Goal: Book appointment/travel/reservation

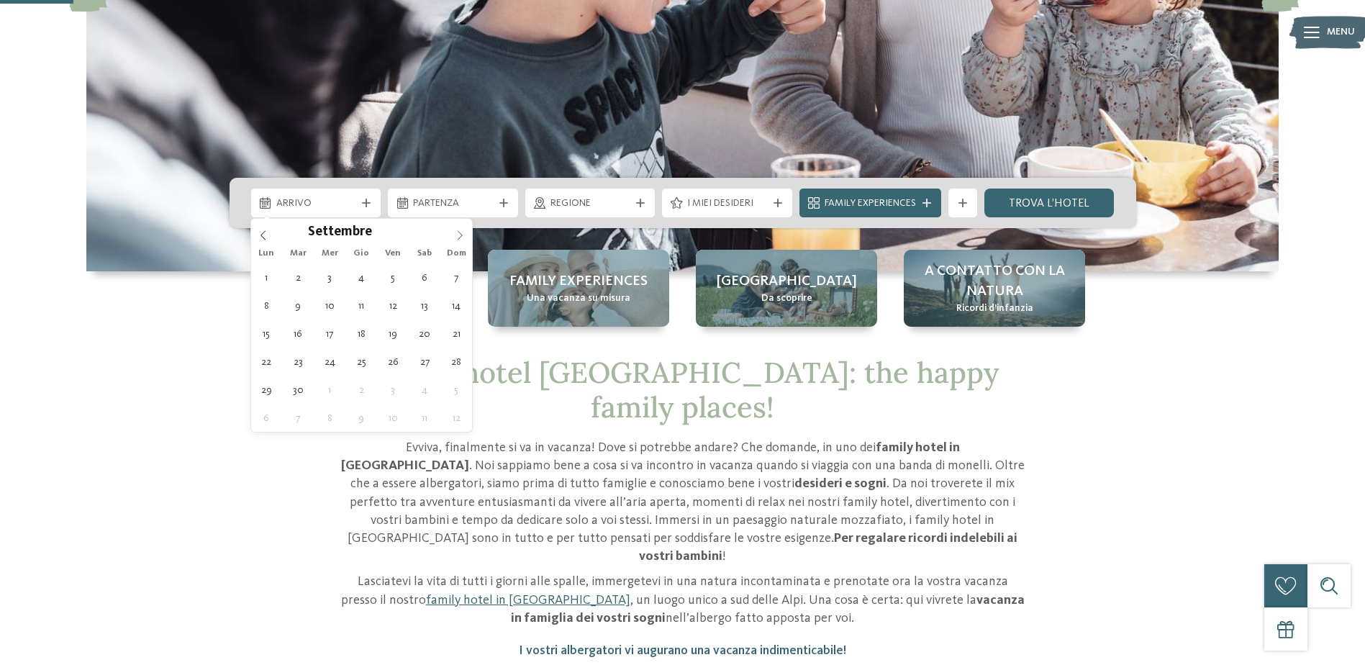
click at [459, 224] on span at bounding box center [459, 231] width 24 height 24
click at [459, 229] on span at bounding box center [459, 231] width 24 height 24
type div "28.12.2025"
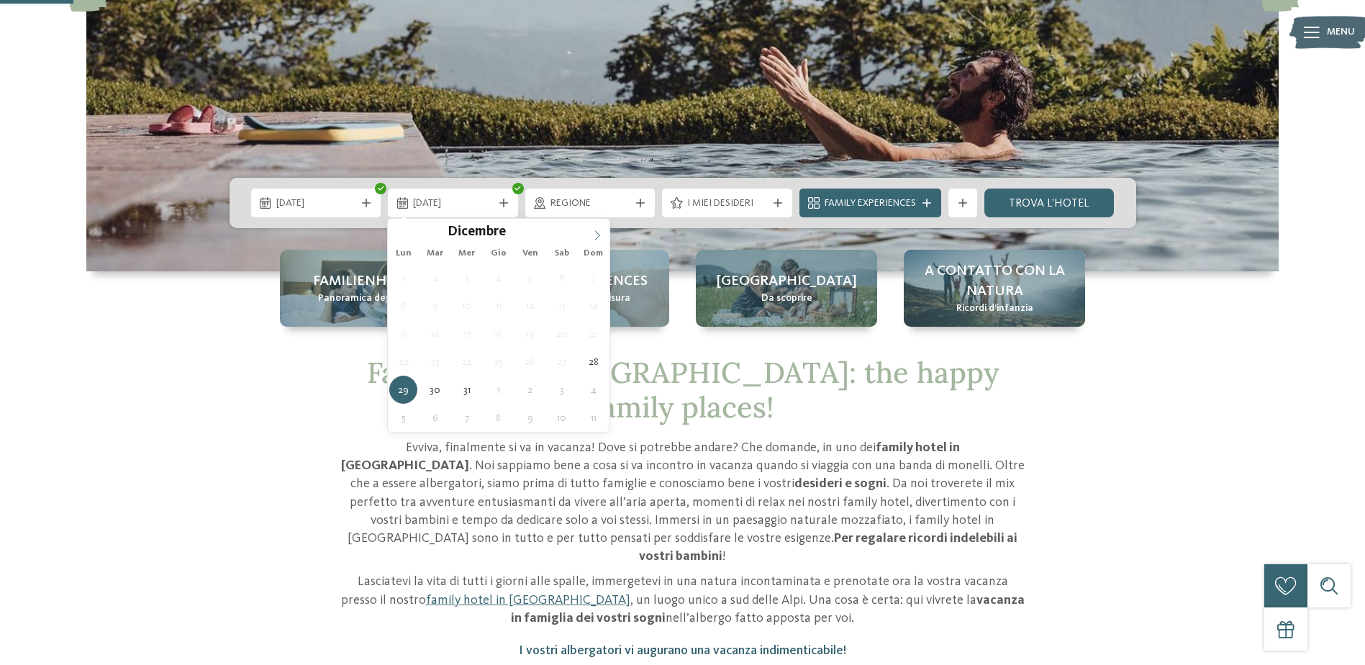
type input "****"
click at [596, 237] on icon at bounding box center [597, 235] width 10 height 10
type div "06.01.2026"
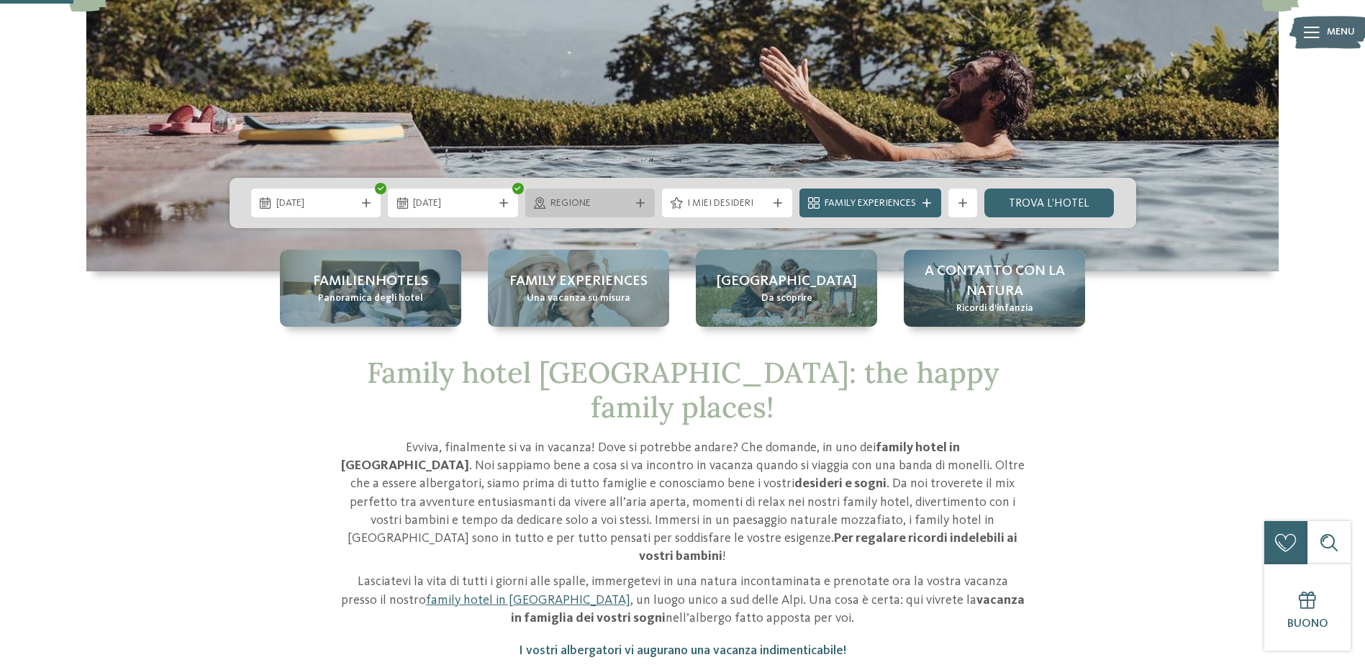
click at [631, 204] on div "Regione" at bounding box center [590, 203] width 87 height 16
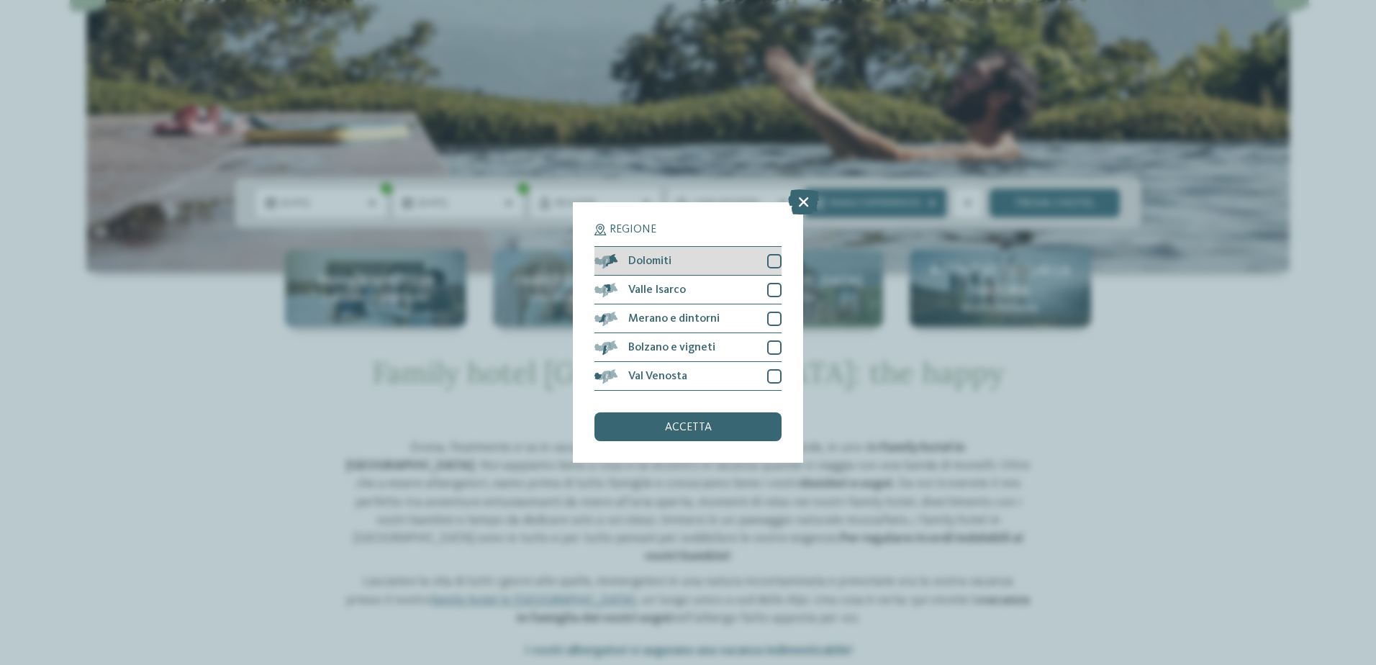
click at [776, 263] on div at bounding box center [774, 261] width 14 height 14
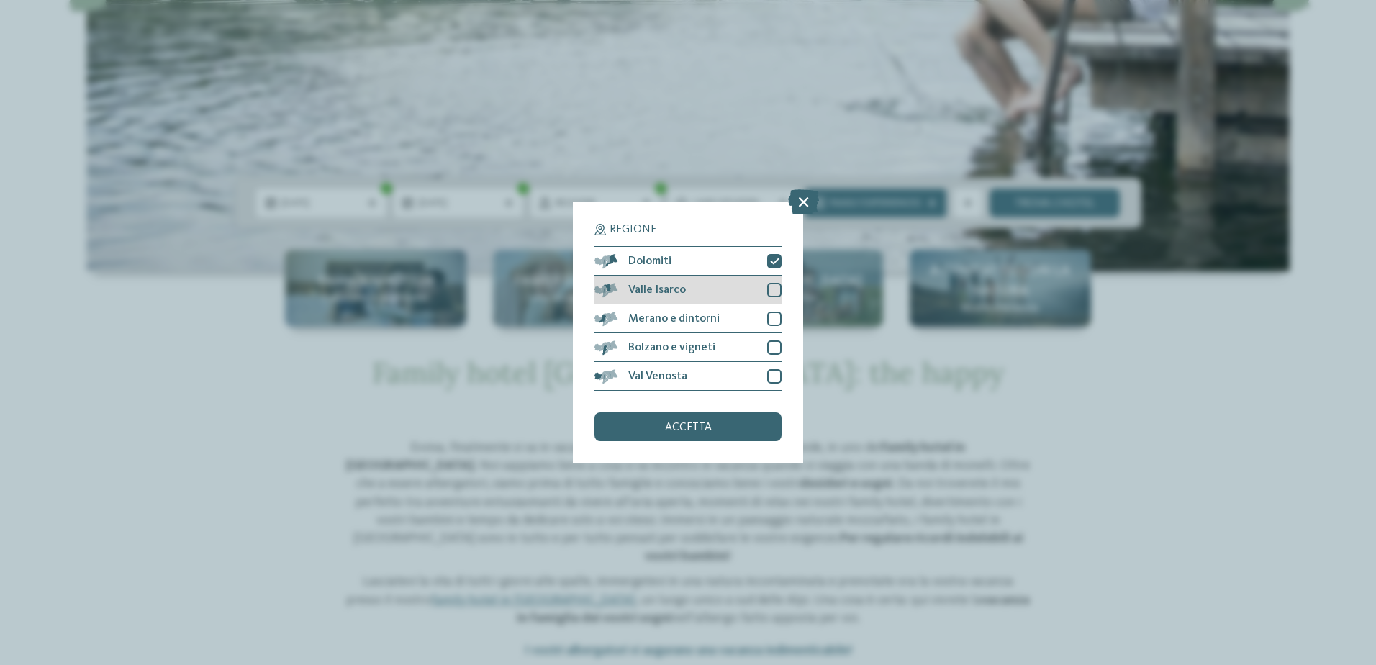
click at [776, 291] on div at bounding box center [774, 290] width 14 height 14
click at [699, 428] on span "accetta" at bounding box center [688, 428] width 47 height 12
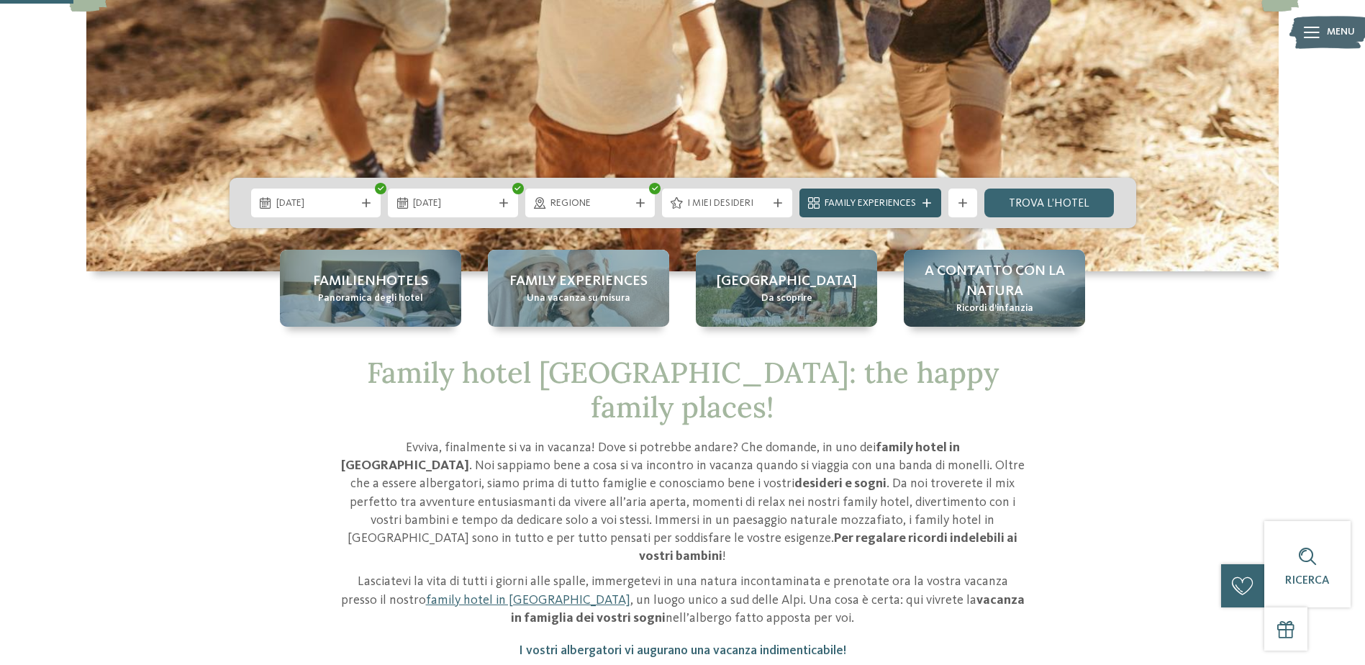
click at [930, 200] on icon at bounding box center [926, 203] width 9 height 9
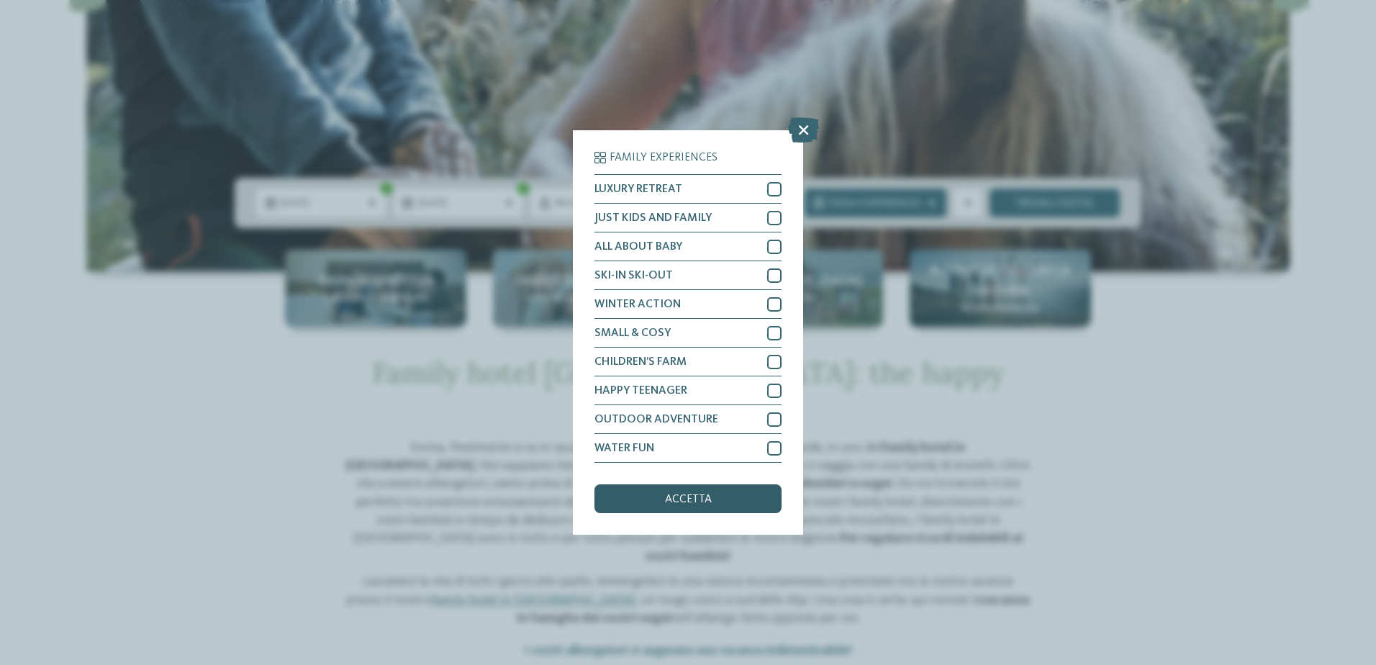
click at [686, 506] on div "accetta" at bounding box center [687, 498] width 187 height 29
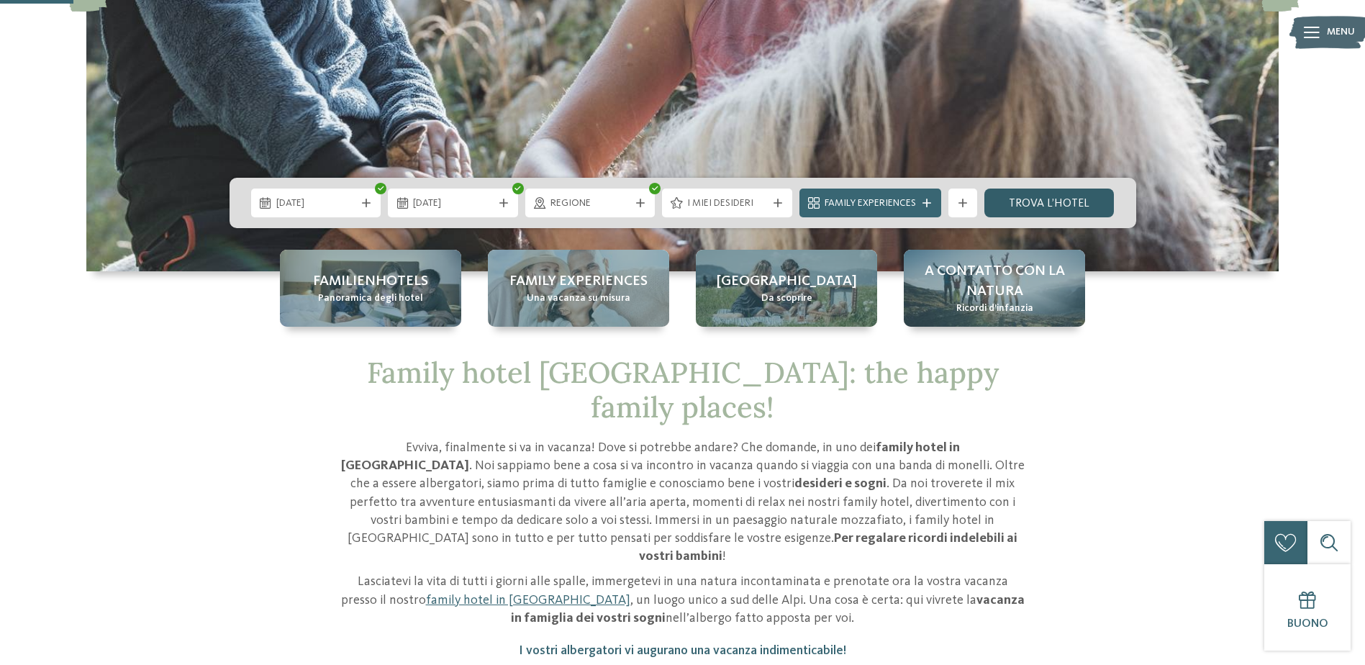
click at [1051, 199] on link "trova l’hotel" at bounding box center [1049, 202] width 130 height 29
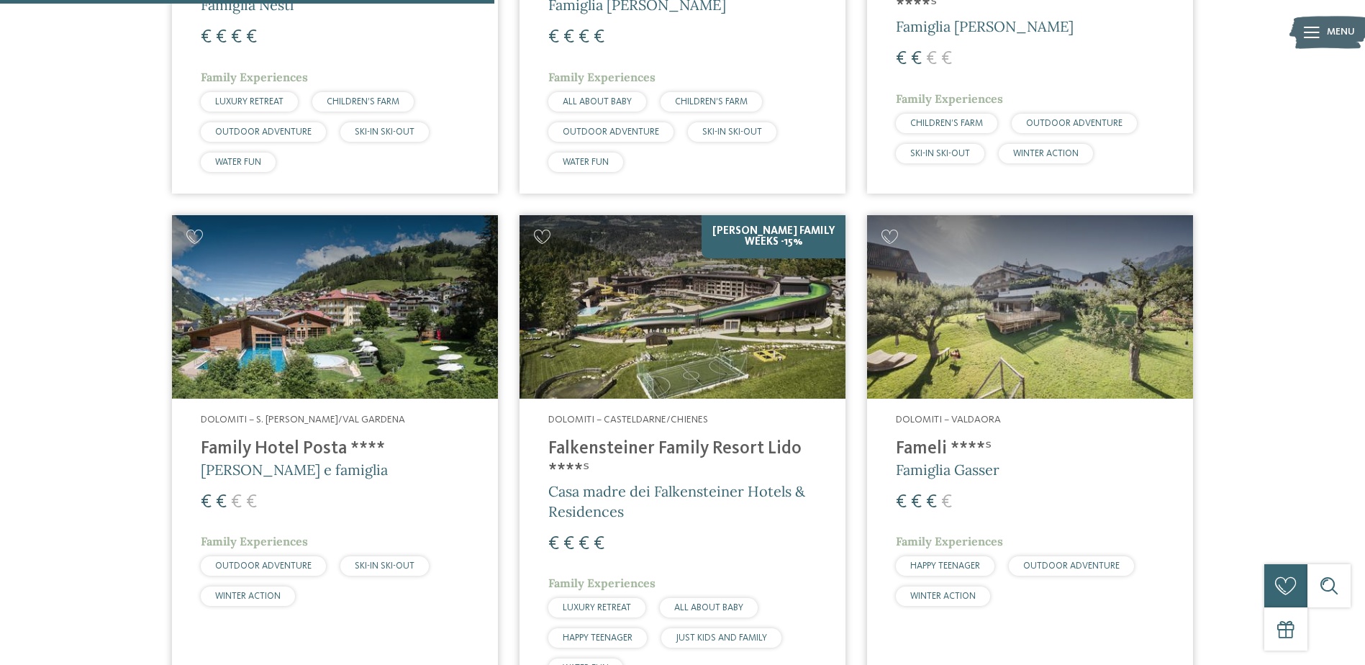
scroll to position [1324, 0]
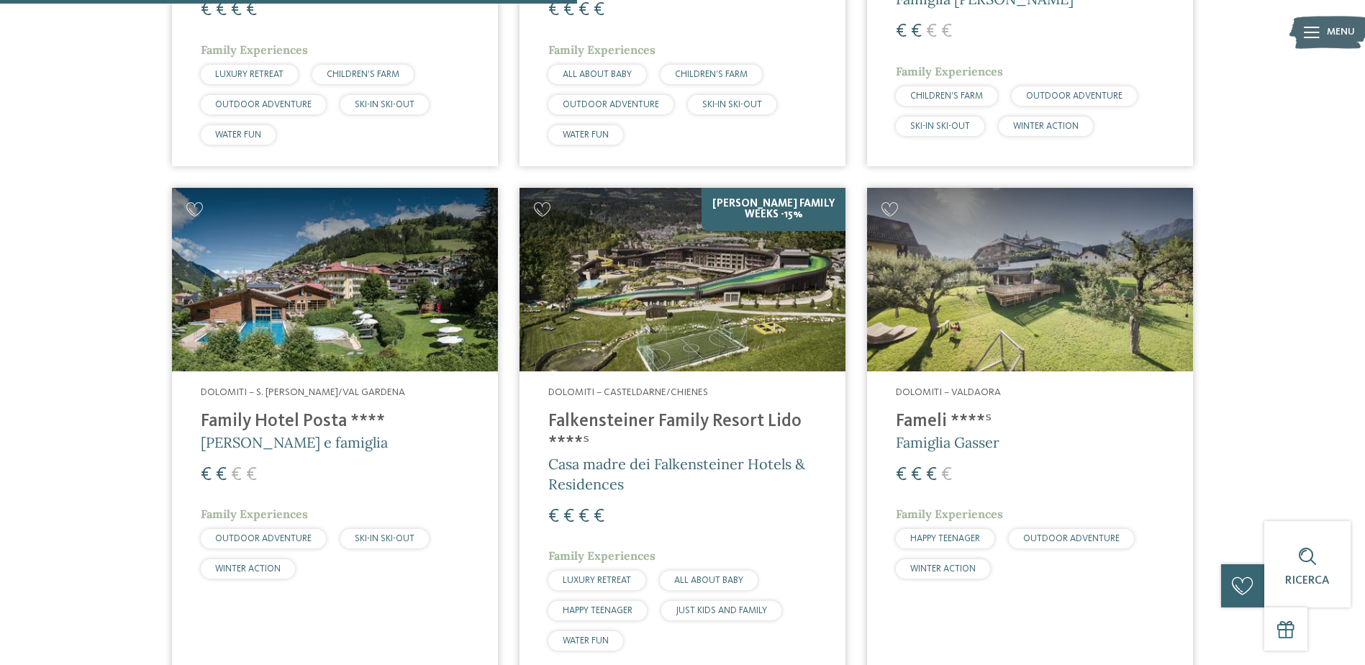
click at [919, 422] on h4 "Fameli ****ˢ" at bounding box center [1030, 422] width 268 height 22
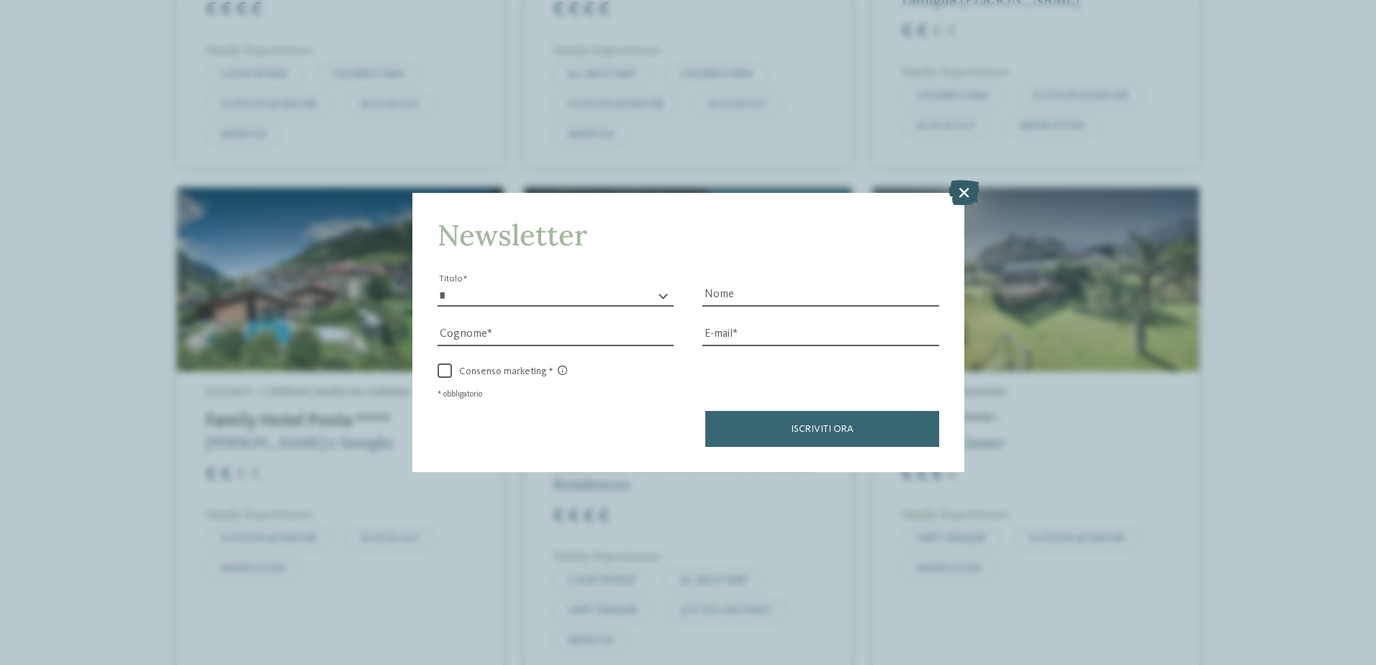
drag, startPoint x: 586, startPoint y: 296, endPoint x: 963, endPoint y: 201, distance: 389.3
click at [963, 201] on icon at bounding box center [963, 191] width 31 height 25
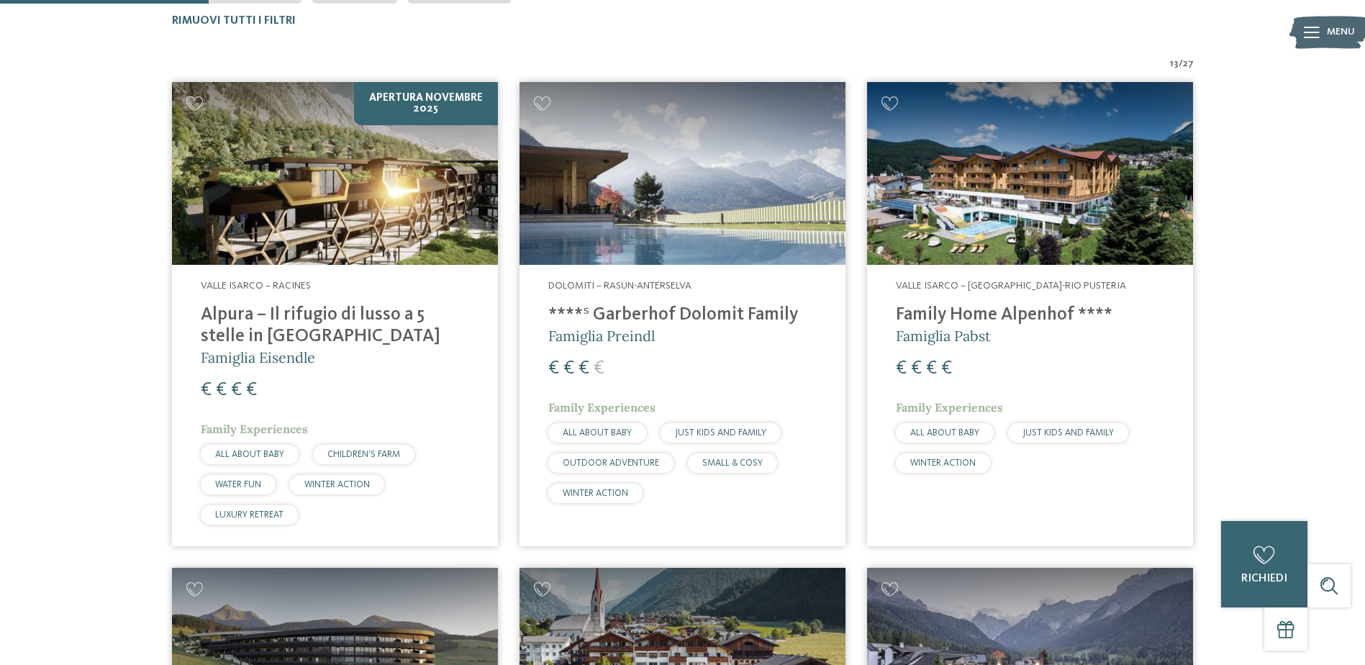
scroll to position [479, 0]
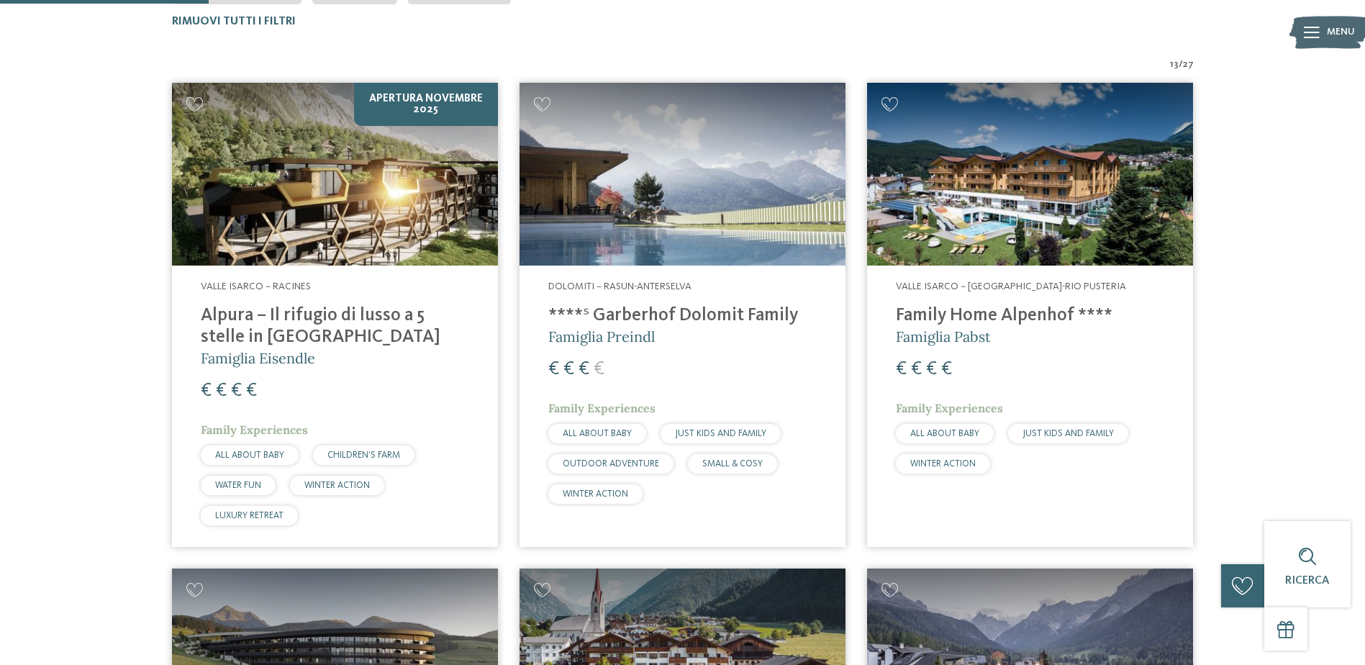
click at [693, 309] on h4 "****ˢ Garberhof Dolomit Family" at bounding box center [682, 316] width 268 height 22
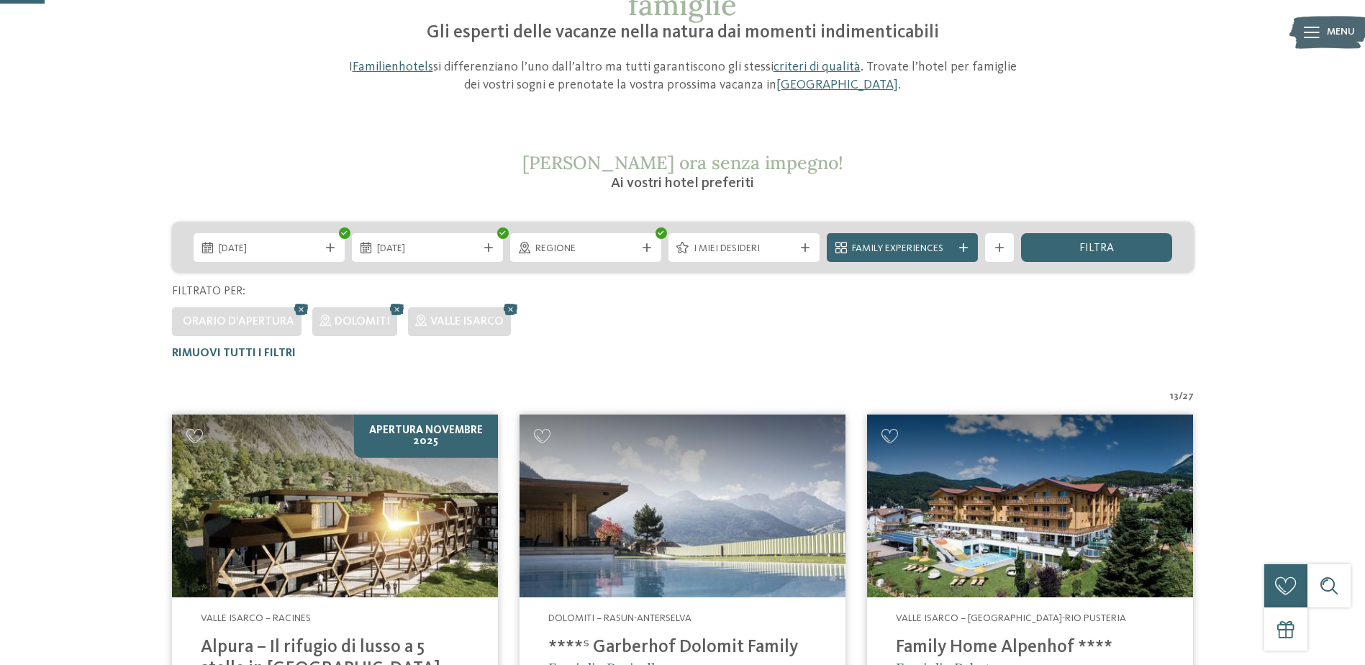
scroll to position [66, 0]
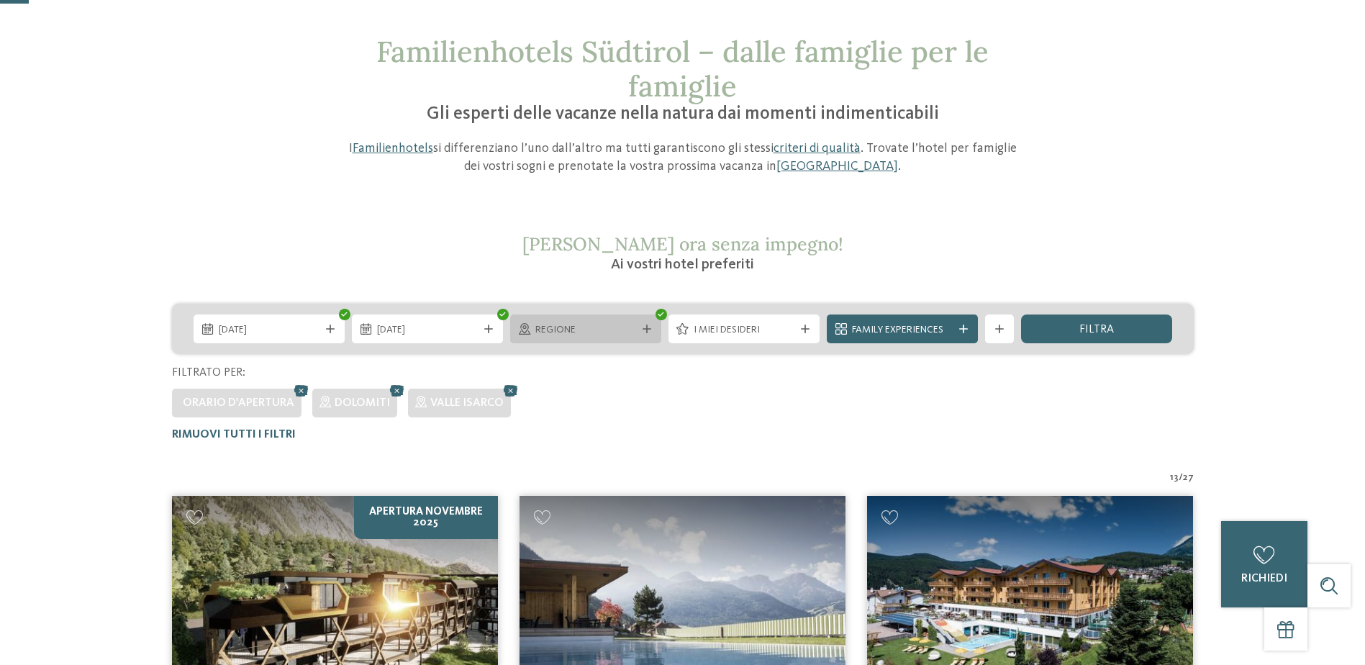
click at [642, 330] on icon at bounding box center [646, 328] width 9 height 9
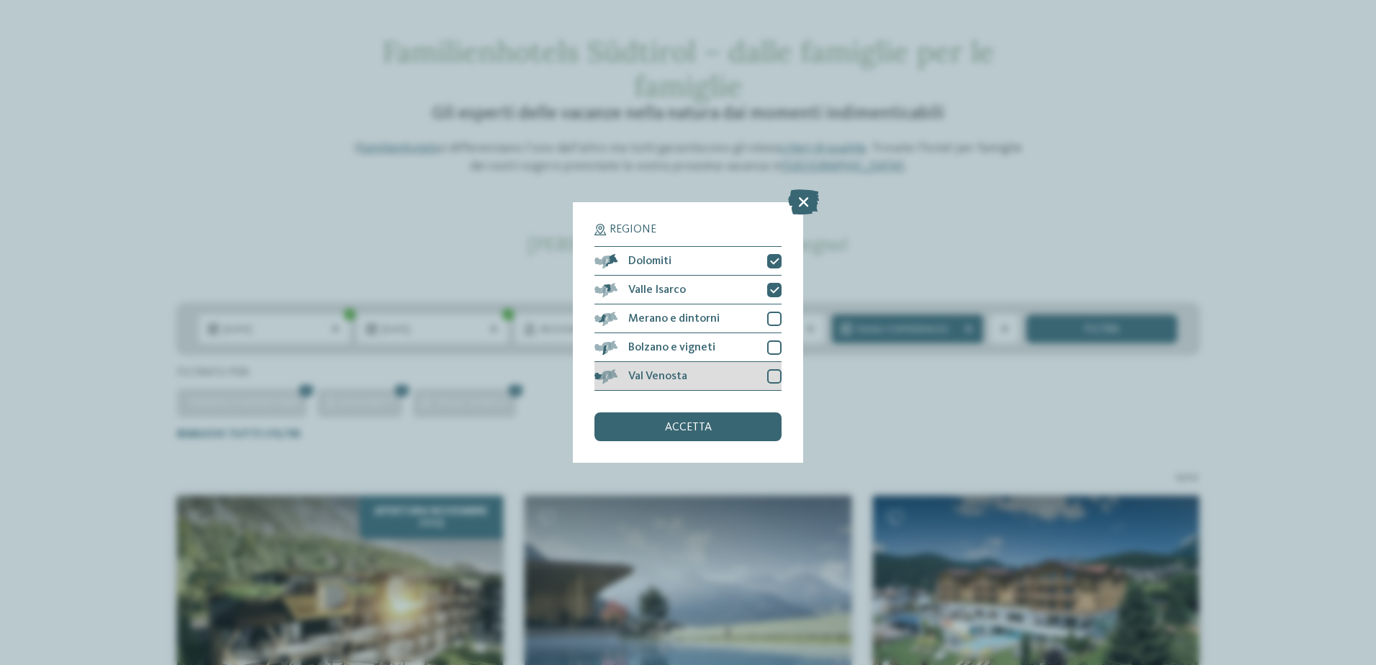
click at [691, 381] on div "Val Venosta" at bounding box center [687, 376] width 187 height 29
click at [681, 316] on span "Merano e dintorni" at bounding box center [673, 319] width 91 height 12
click at [694, 434] on div "accetta" at bounding box center [687, 426] width 187 height 29
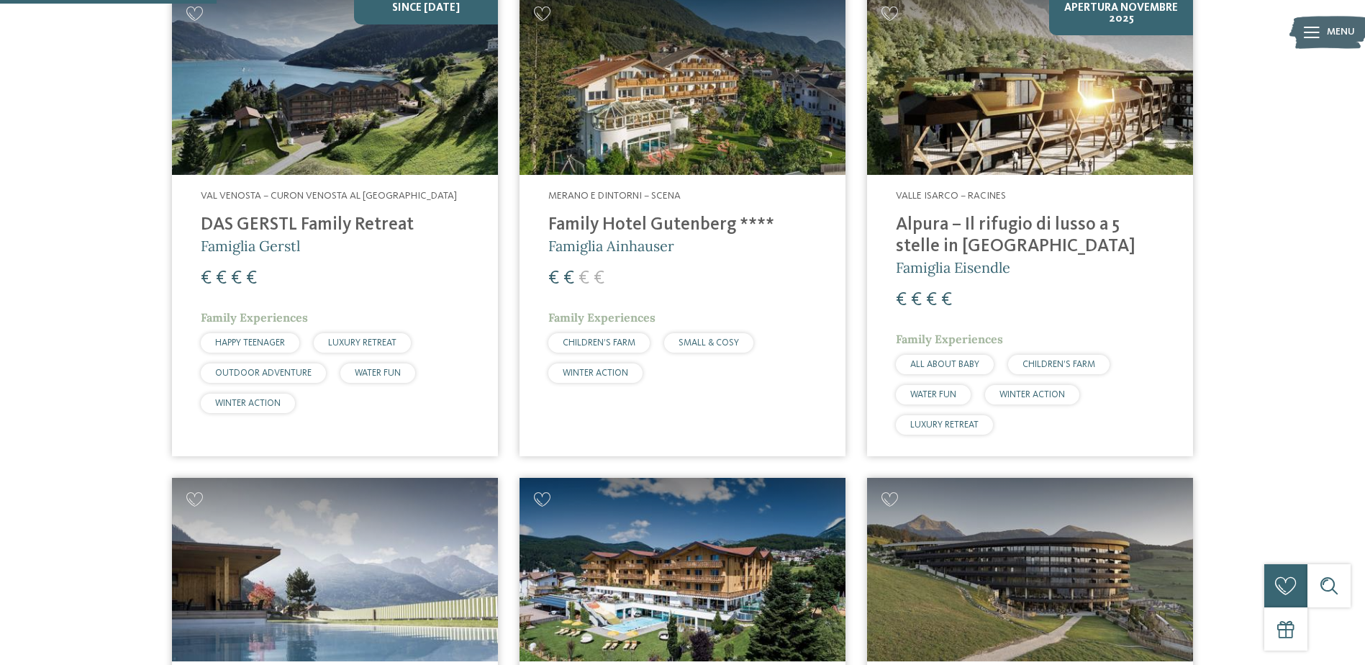
scroll to position [571, 0]
click at [946, 234] on h4 "Alpura – Il rifugio di lusso a 5 stelle in [GEOGRAPHIC_DATA]" at bounding box center [1030, 235] width 268 height 43
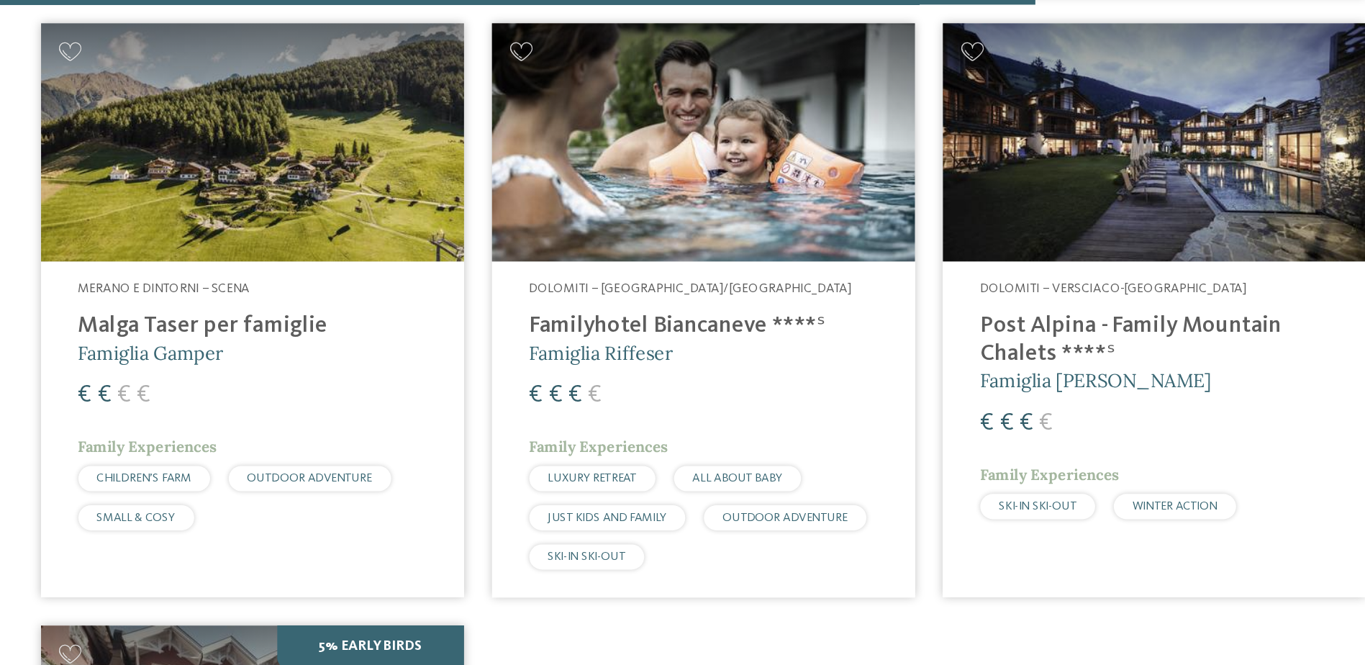
scroll to position [2462, 0]
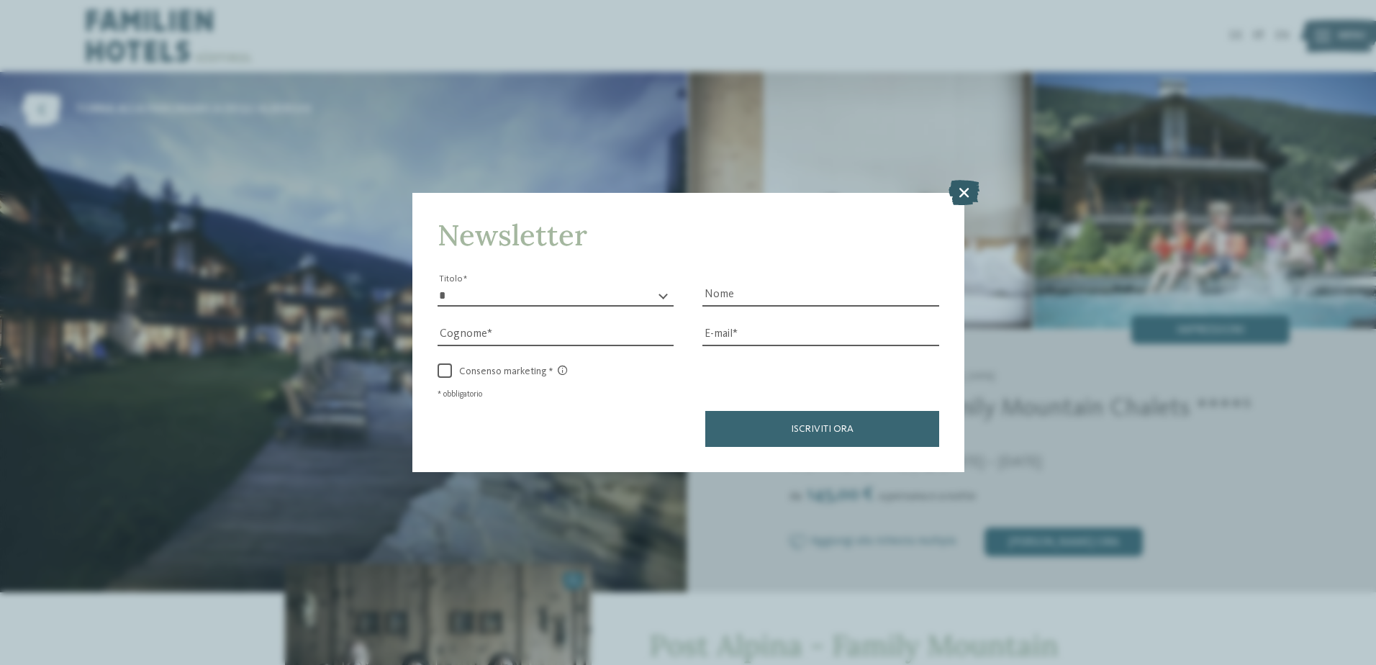
click at [971, 185] on icon at bounding box center [963, 191] width 31 height 25
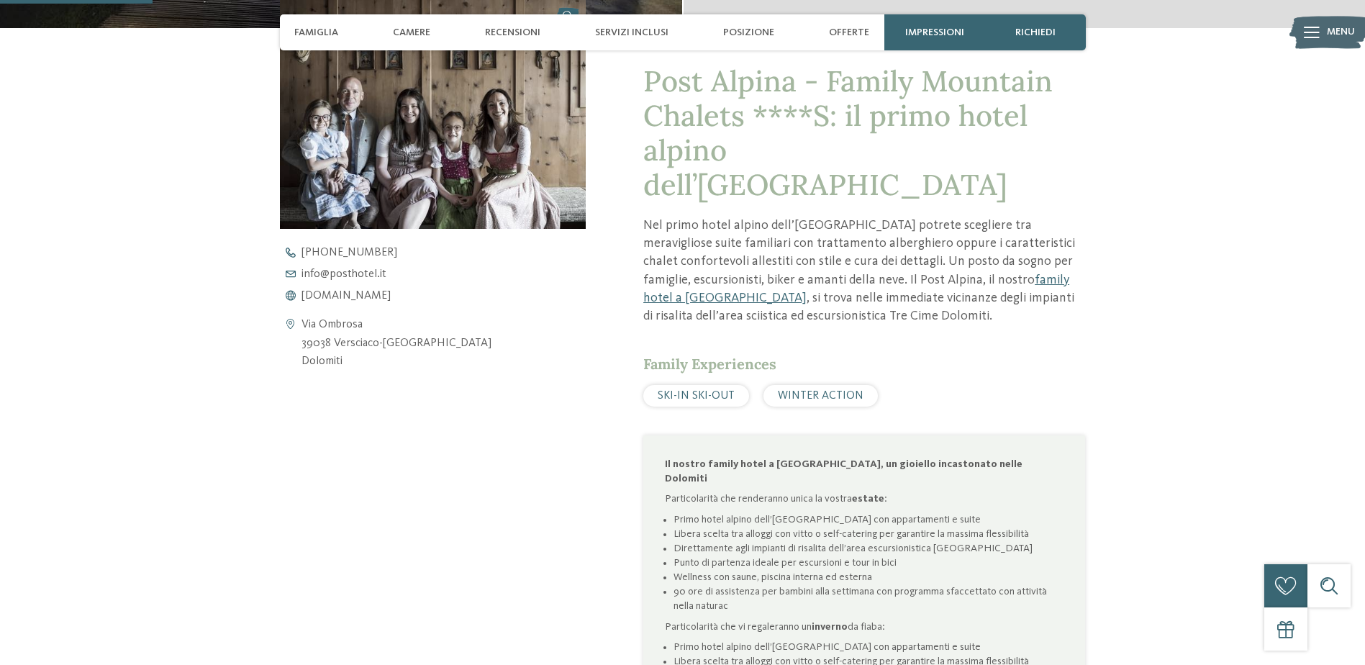
scroll to position [563, 0]
click at [348, 291] on span "www.postalpina.it" at bounding box center [345, 295] width 89 height 12
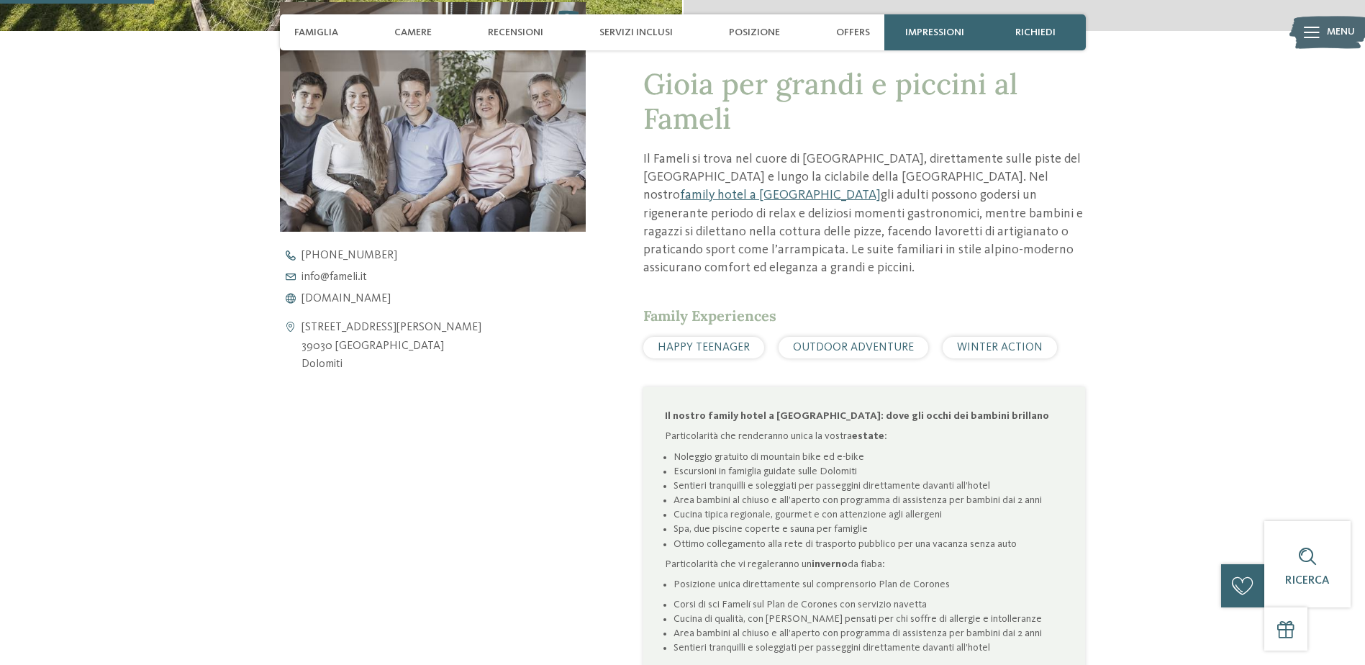
scroll to position [560, 0]
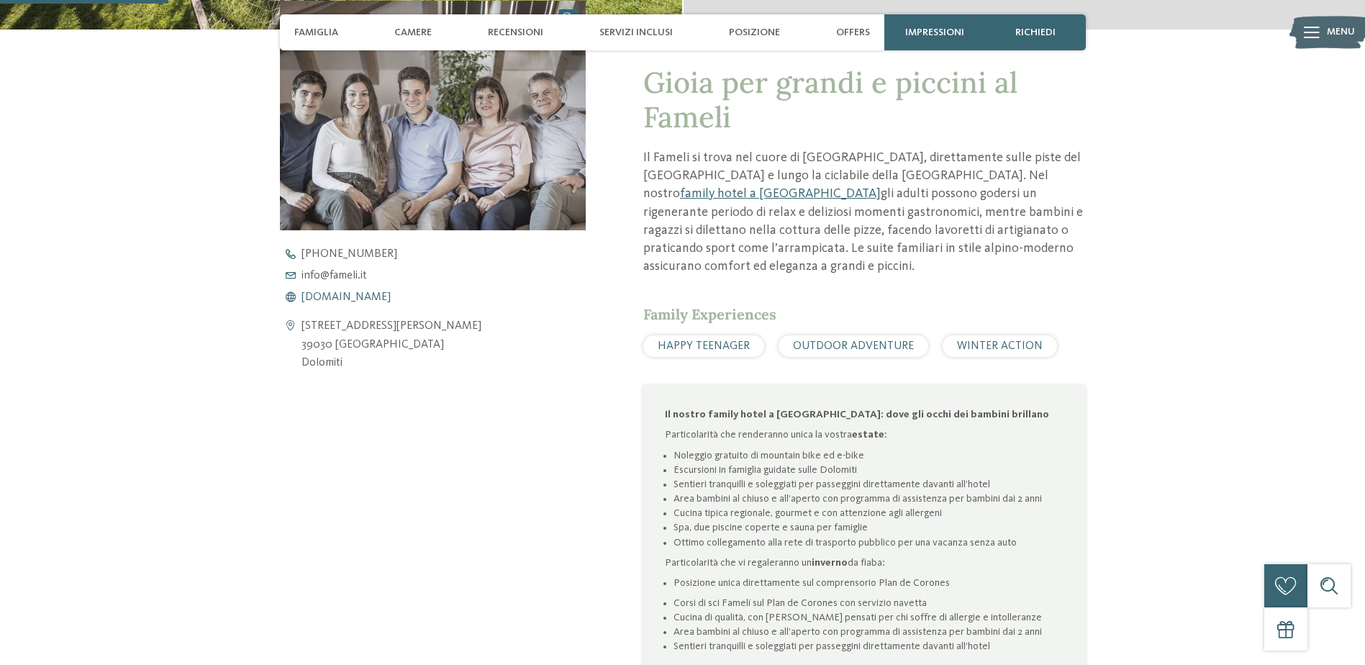
click at [324, 294] on span "www.fameli.it" at bounding box center [345, 297] width 89 height 12
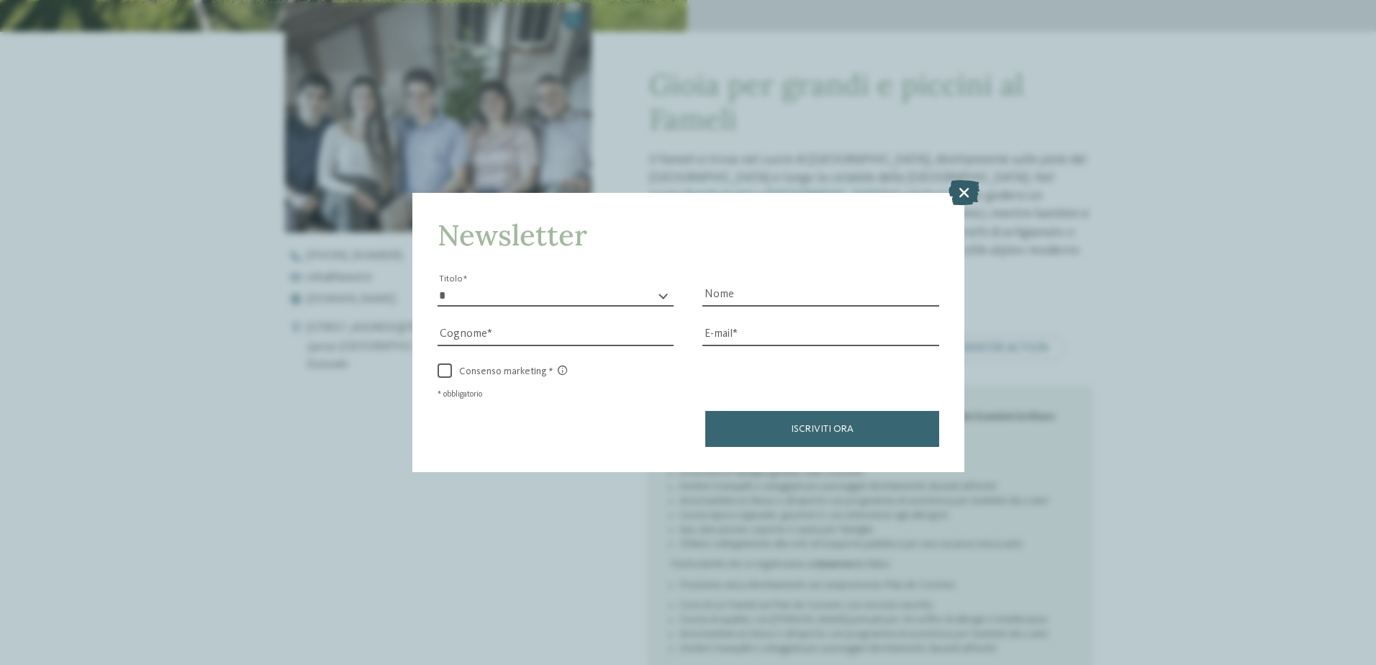
click at [958, 188] on icon at bounding box center [963, 191] width 31 height 25
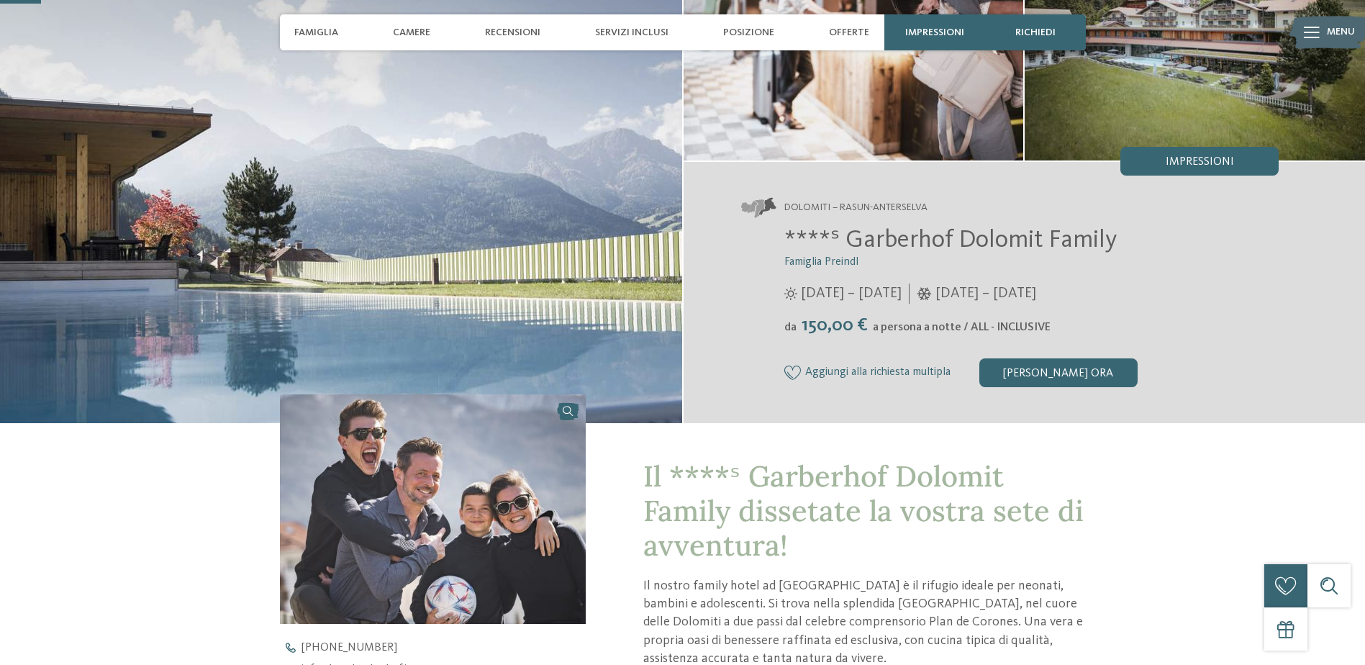
scroll to position [166, 0]
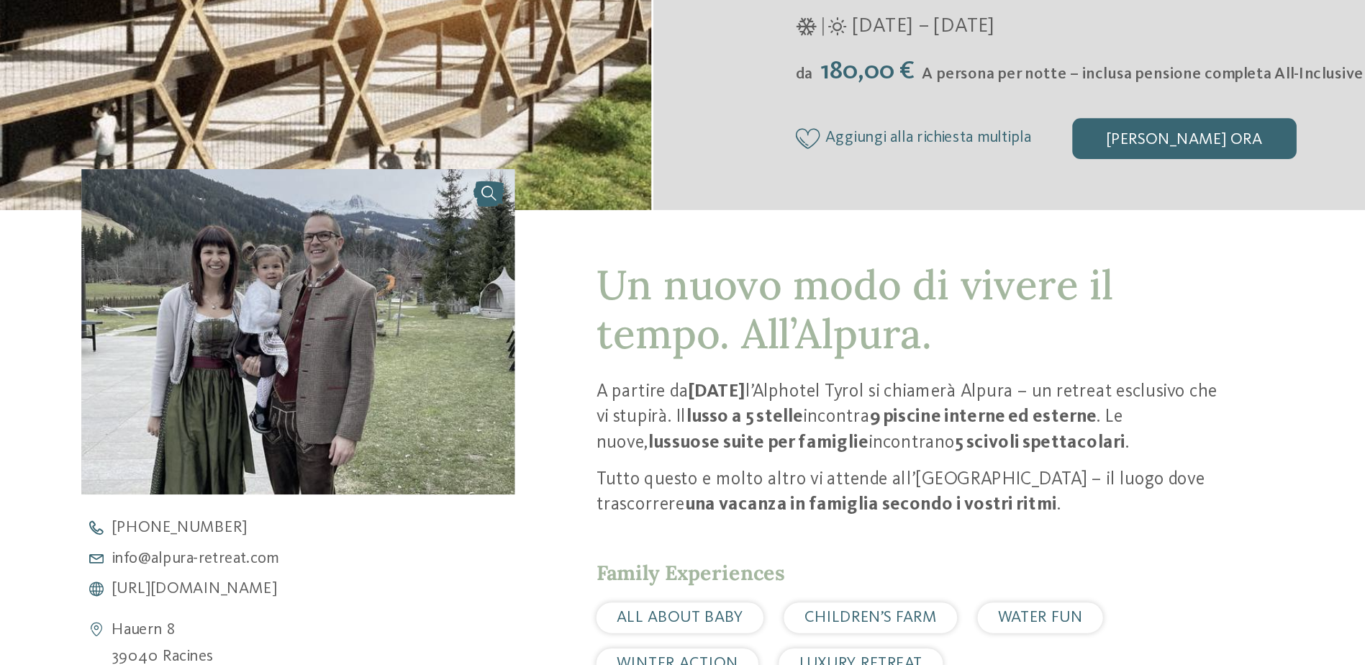
scroll to position [279, 0]
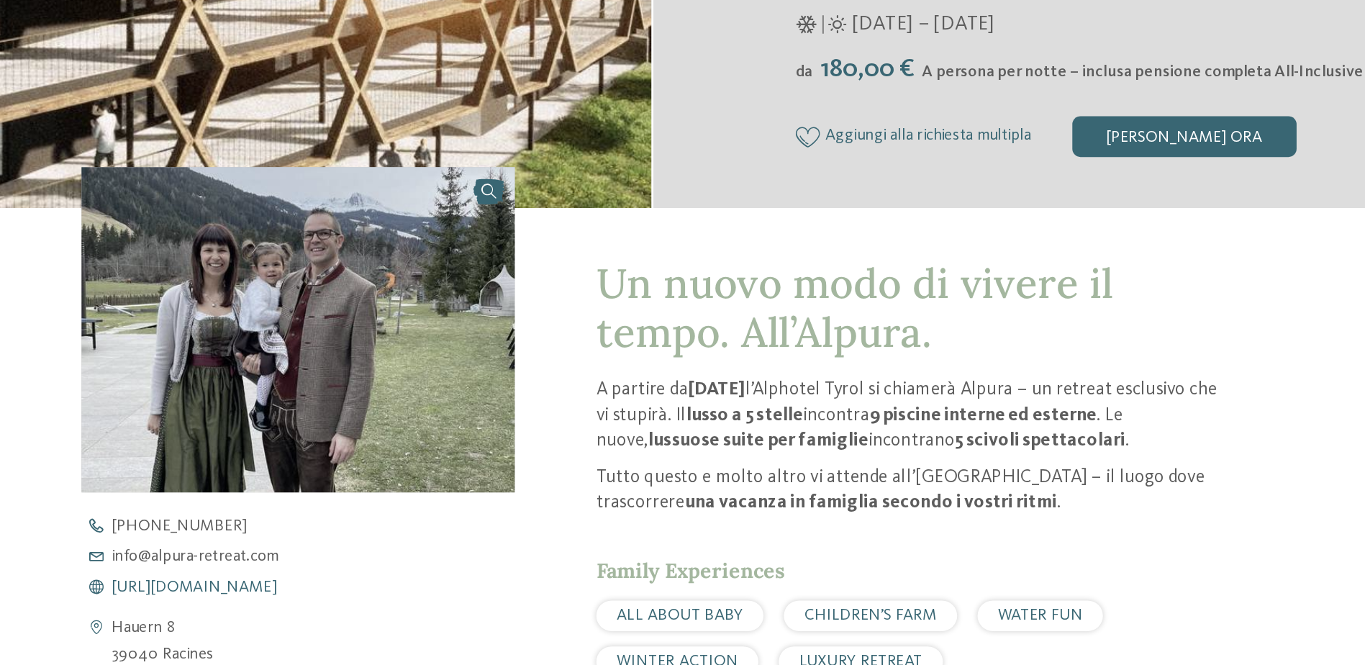
click at [405, 610] on span "[URL][DOMAIN_NAME]" at bounding box center [359, 609] width 117 height 12
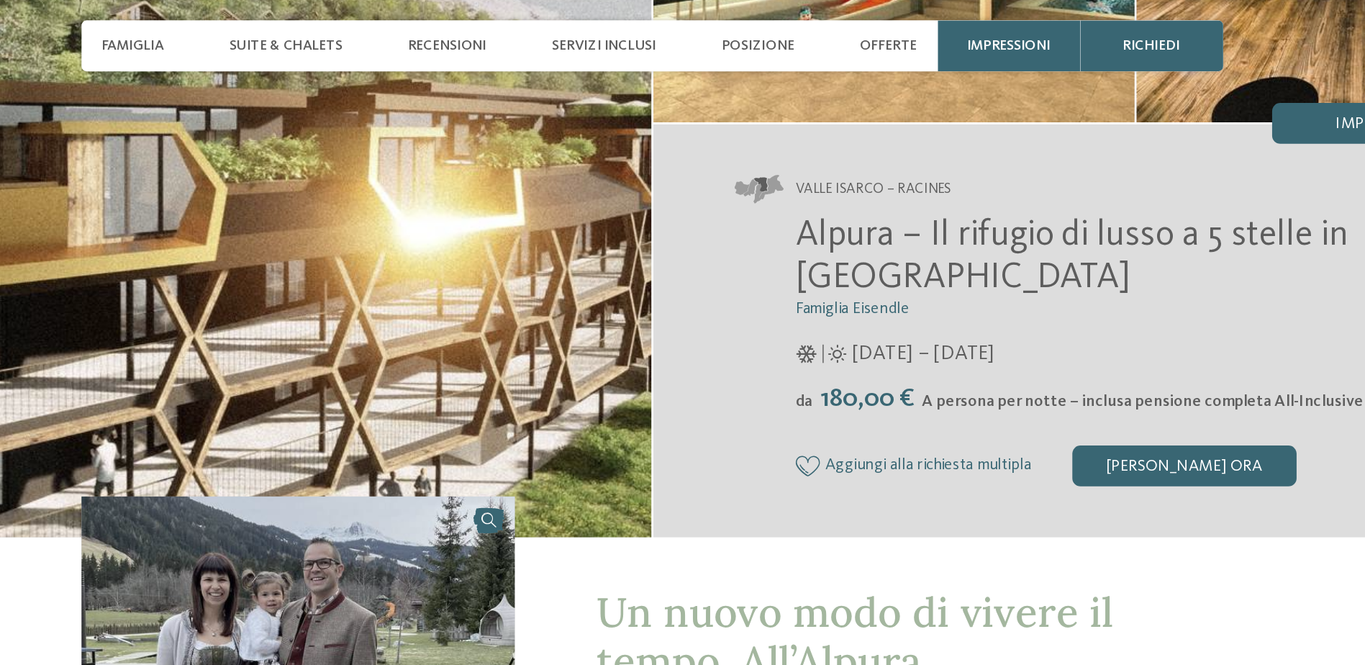
scroll to position [239, 0]
